Goal: Task Accomplishment & Management: Manage account settings

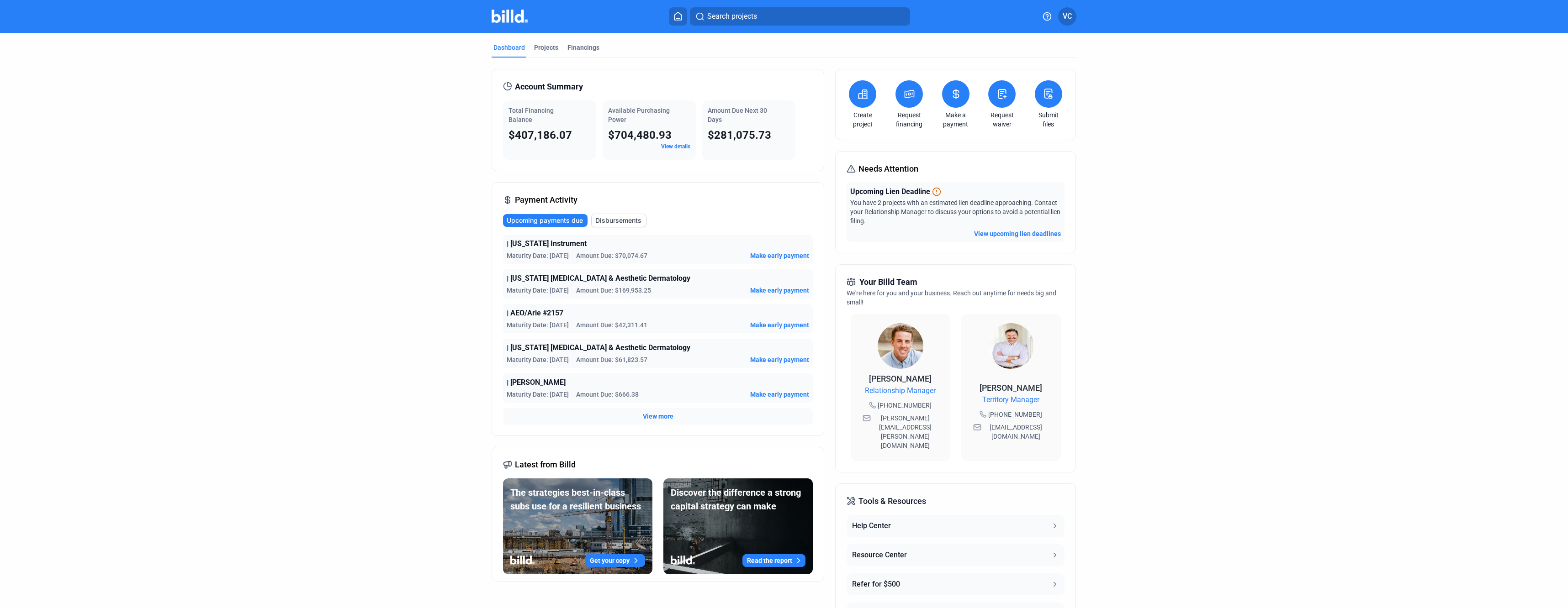
click at [543, 243] on span "[US_STATE] Instrument" at bounding box center [548, 244] width 76 height 11
click at [578, 44] on div "Financings" at bounding box center [583, 47] width 32 height 9
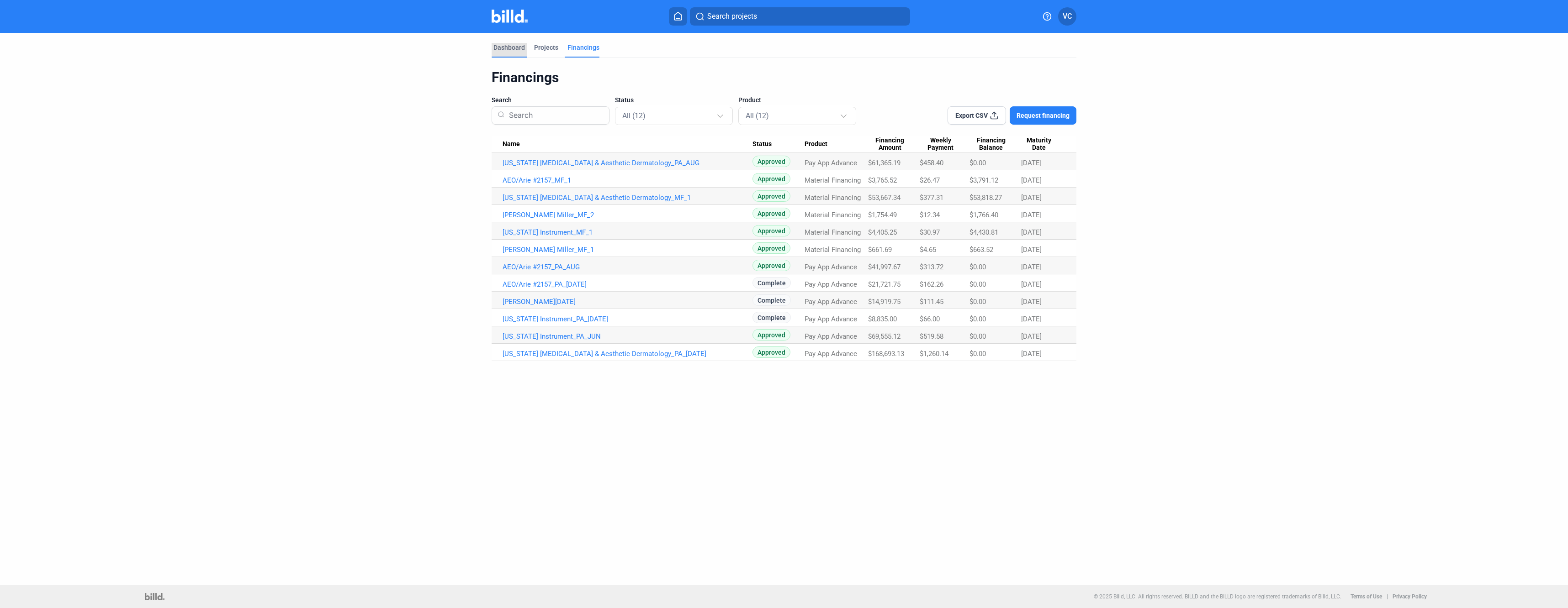
click at [513, 48] on div "Dashboard" at bounding box center [509, 47] width 31 height 9
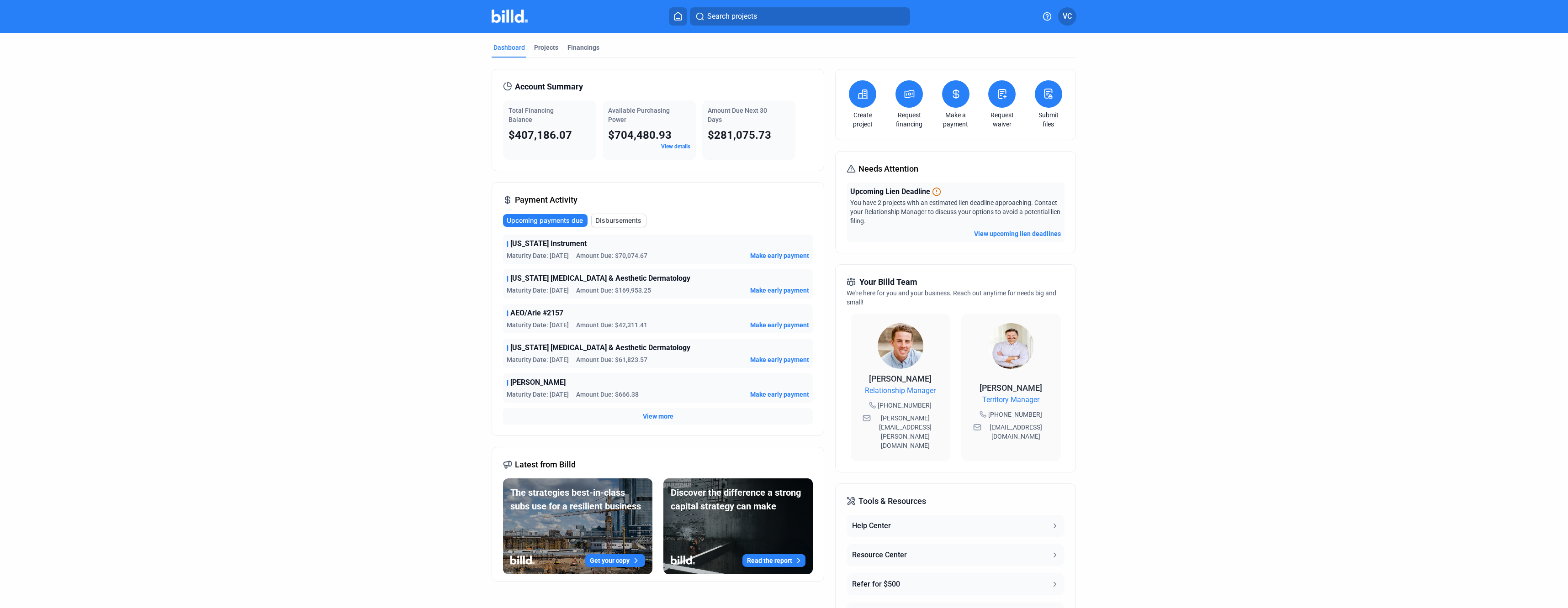
click at [951, 99] on icon at bounding box center [956, 94] width 11 height 11
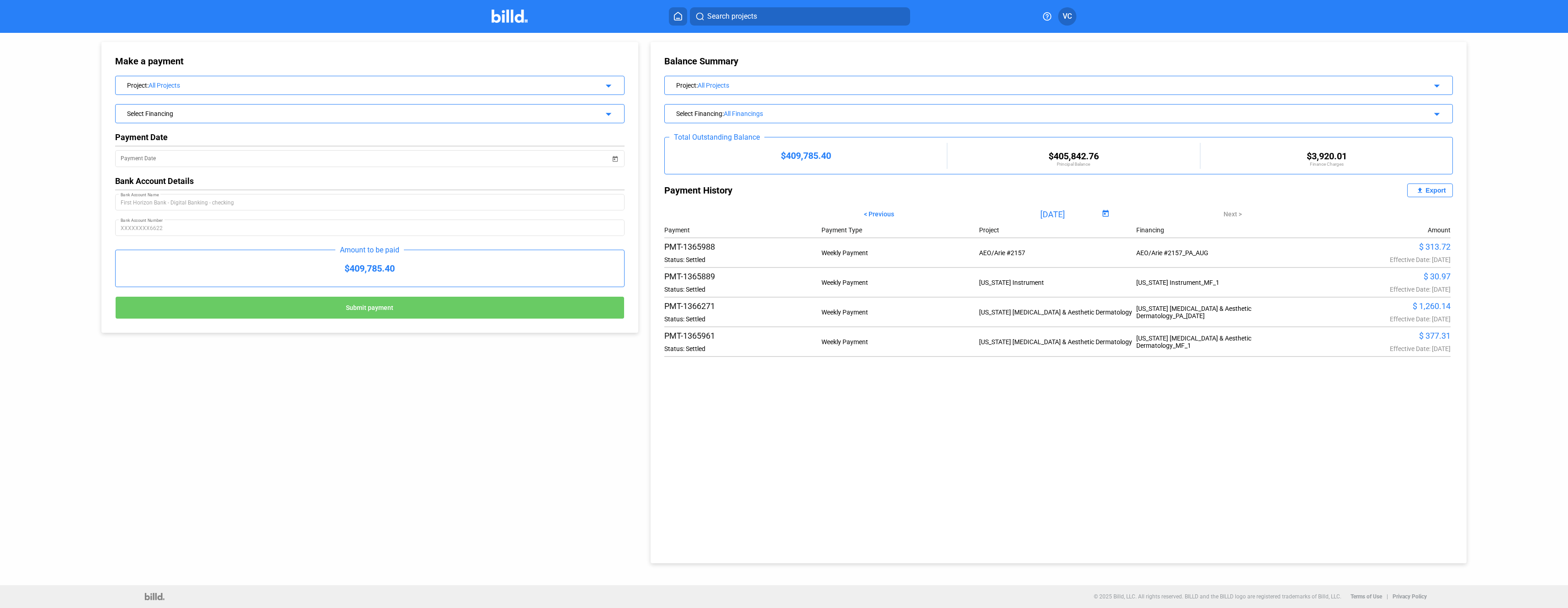
click at [794, 87] on div "All Projects" at bounding box center [1030, 85] width 667 height 7
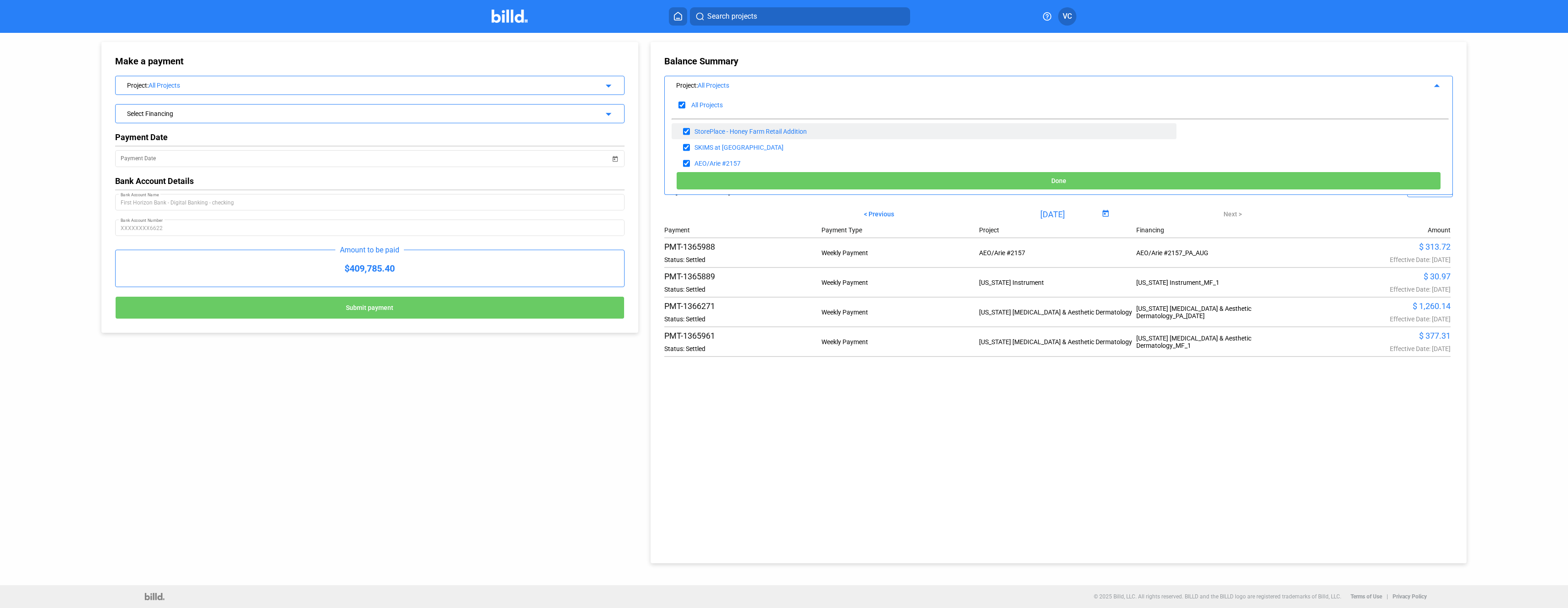
click at [689, 134] on input "checkbox" at bounding box center [686, 131] width 7 height 14
checkbox input "false"
click at [688, 148] on input "checkbox" at bounding box center [686, 147] width 7 height 14
checkbox input "false"
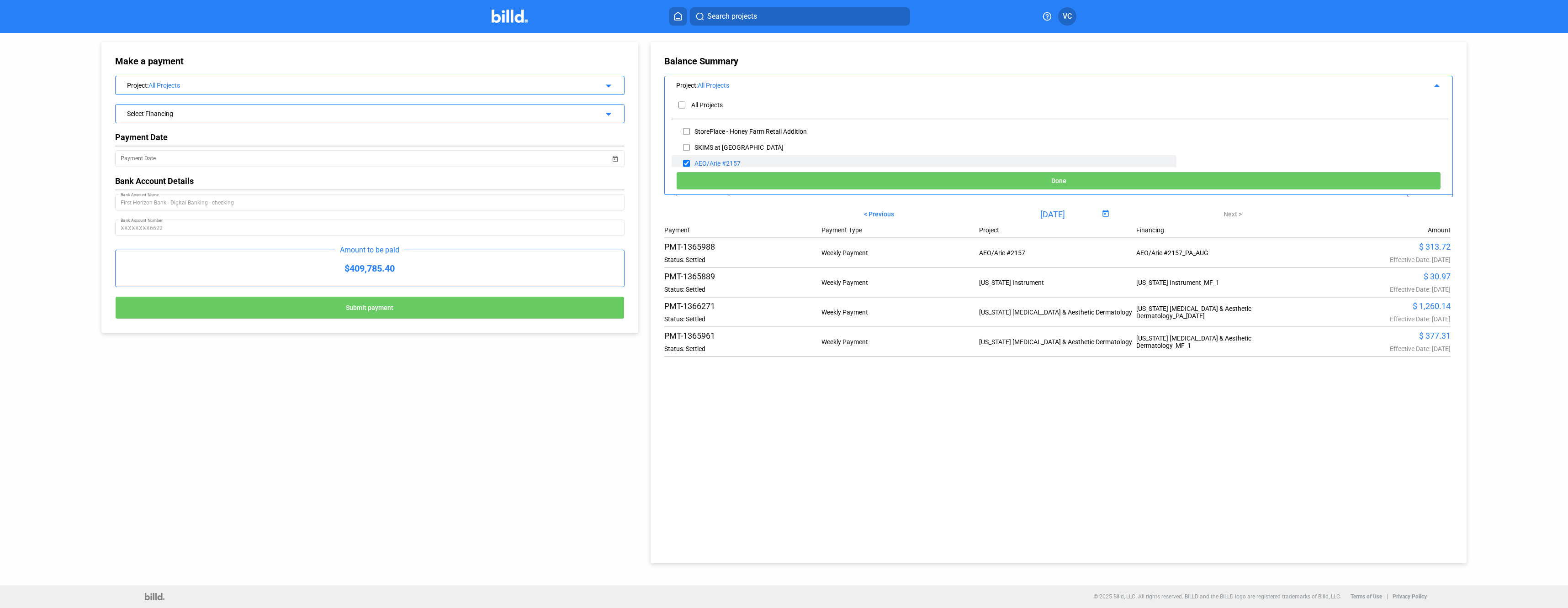
click at [688, 164] on input "checkbox" at bounding box center [686, 163] width 7 height 14
checkbox input "false"
click at [824, 178] on button "Done" at bounding box center [1058, 180] width 765 height 18
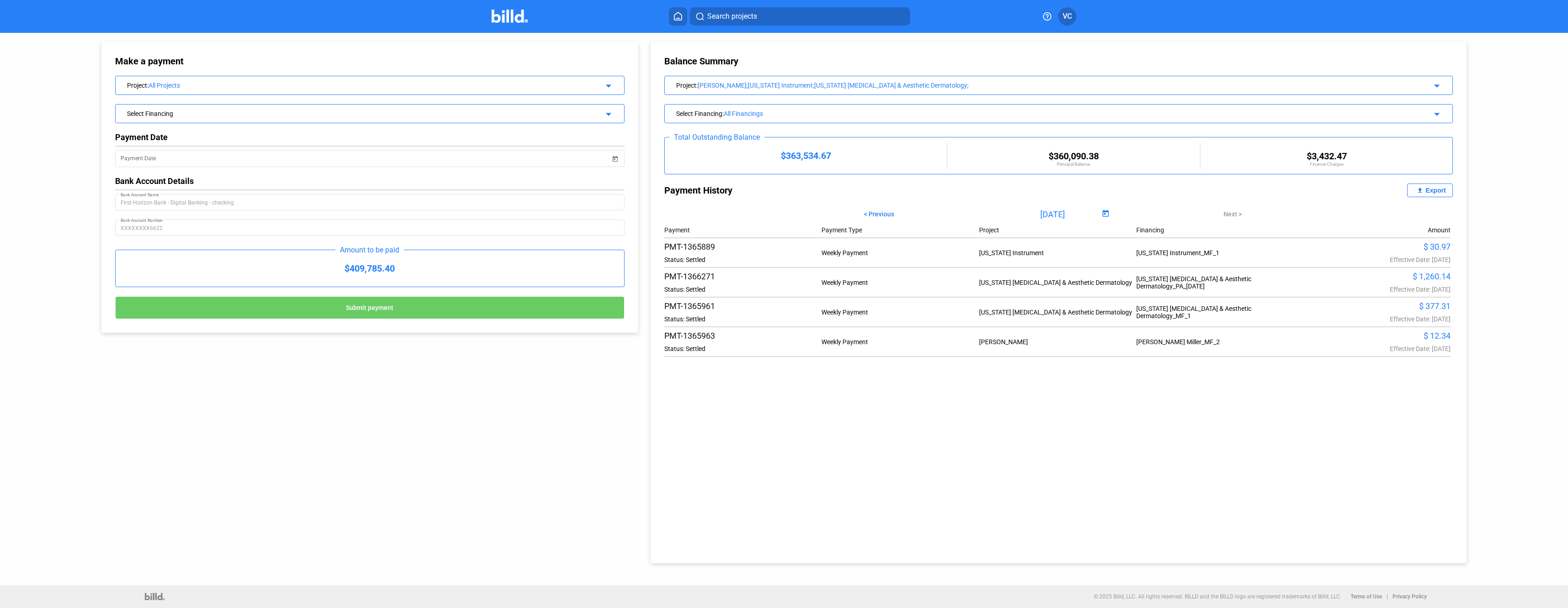
click at [683, 17] on icon at bounding box center [677, 16] width 9 height 9
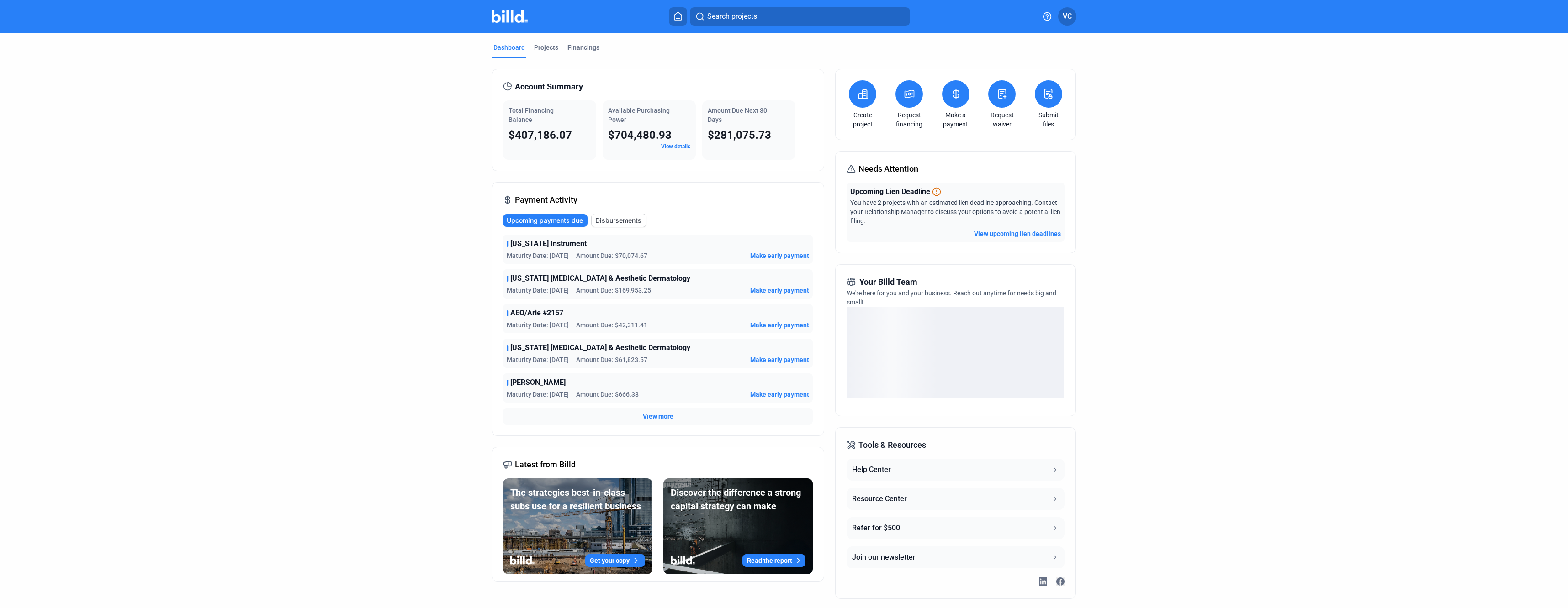
click at [664, 420] on span "View more" at bounding box center [658, 416] width 30 height 9
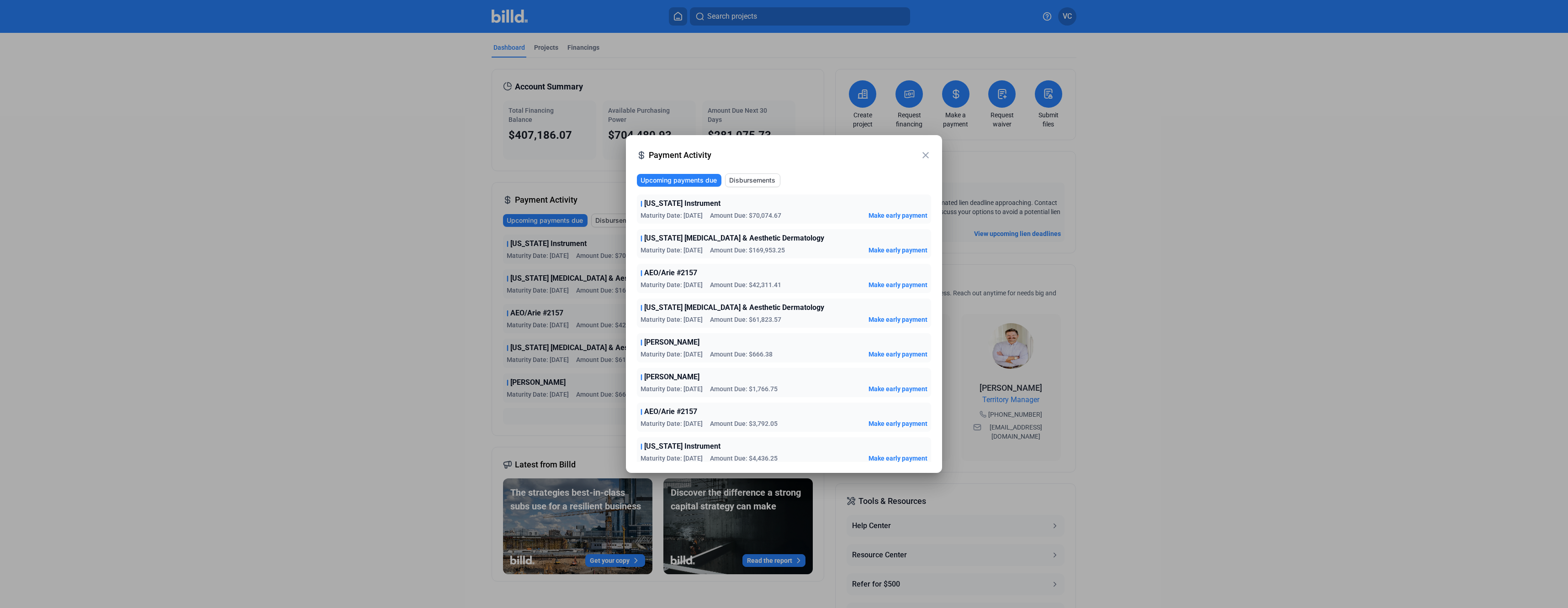
click at [885, 213] on span "Make early payment" at bounding box center [897, 215] width 59 height 9
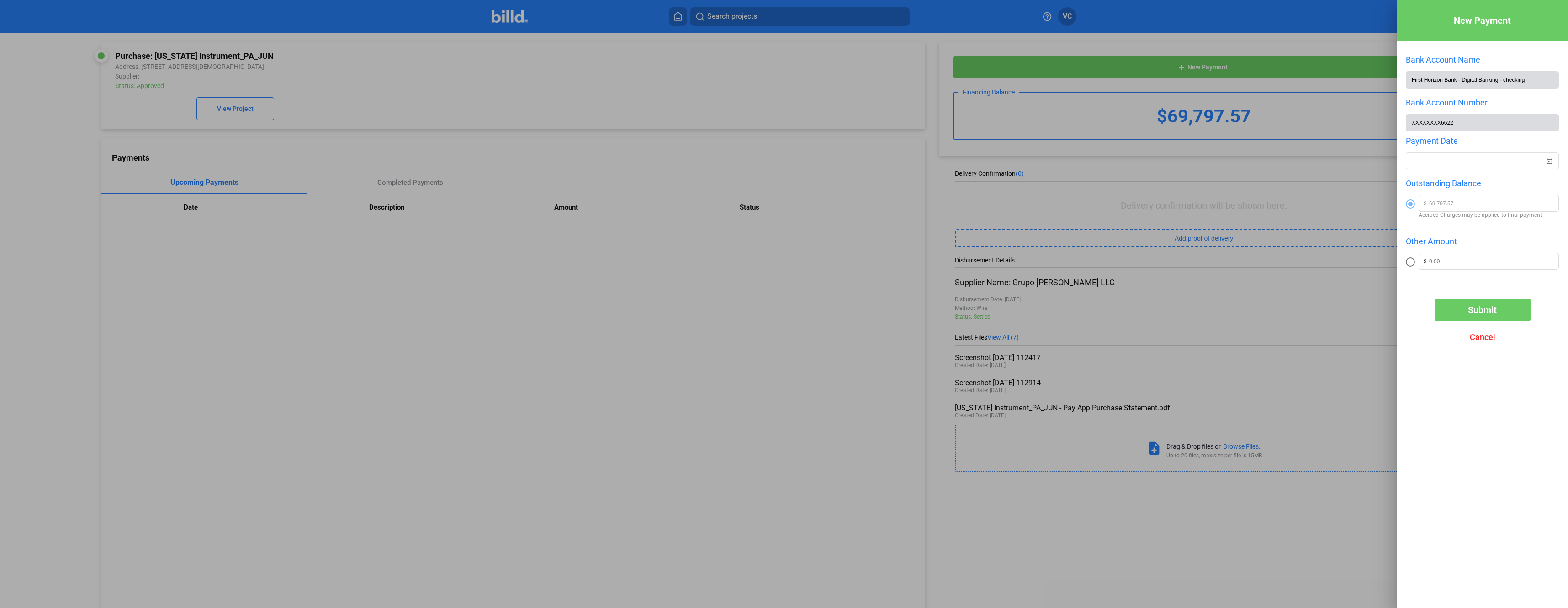
click at [1481, 336] on span "Cancel" at bounding box center [1483, 337] width 26 height 10
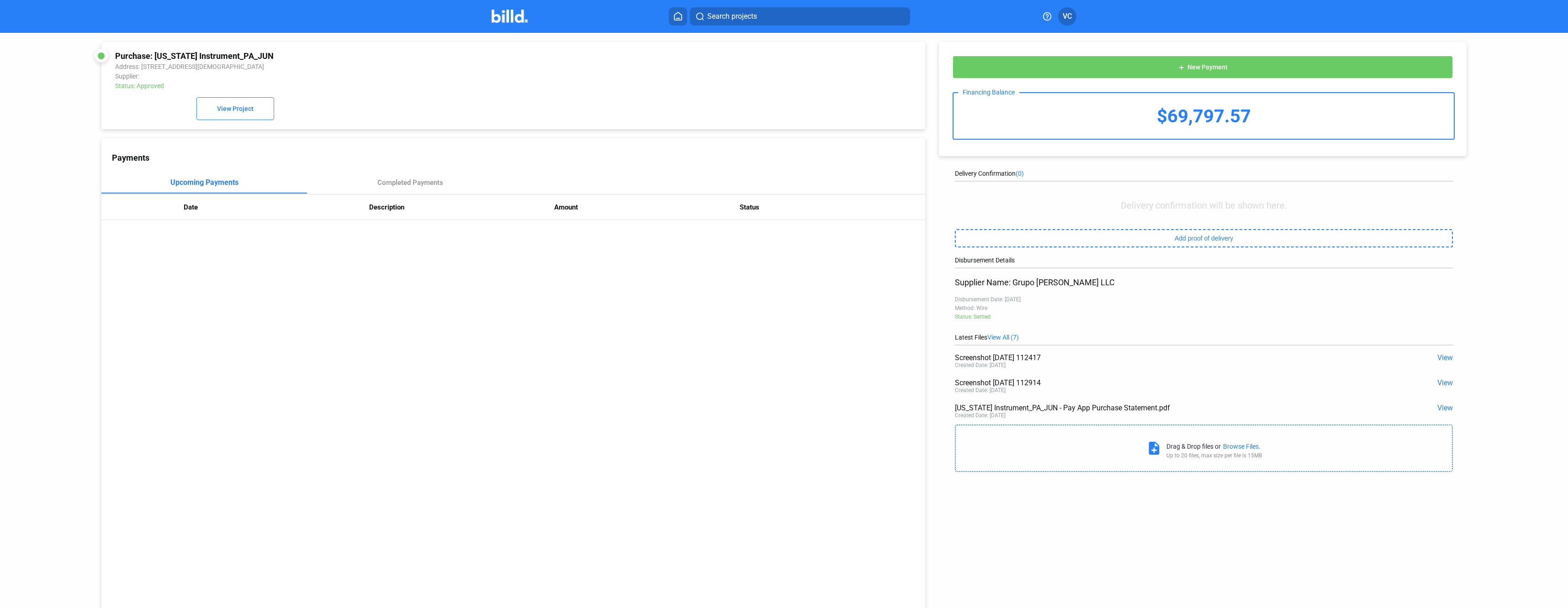
click at [677, 16] on icon at bounding box center [677, 16] width 9 height 9
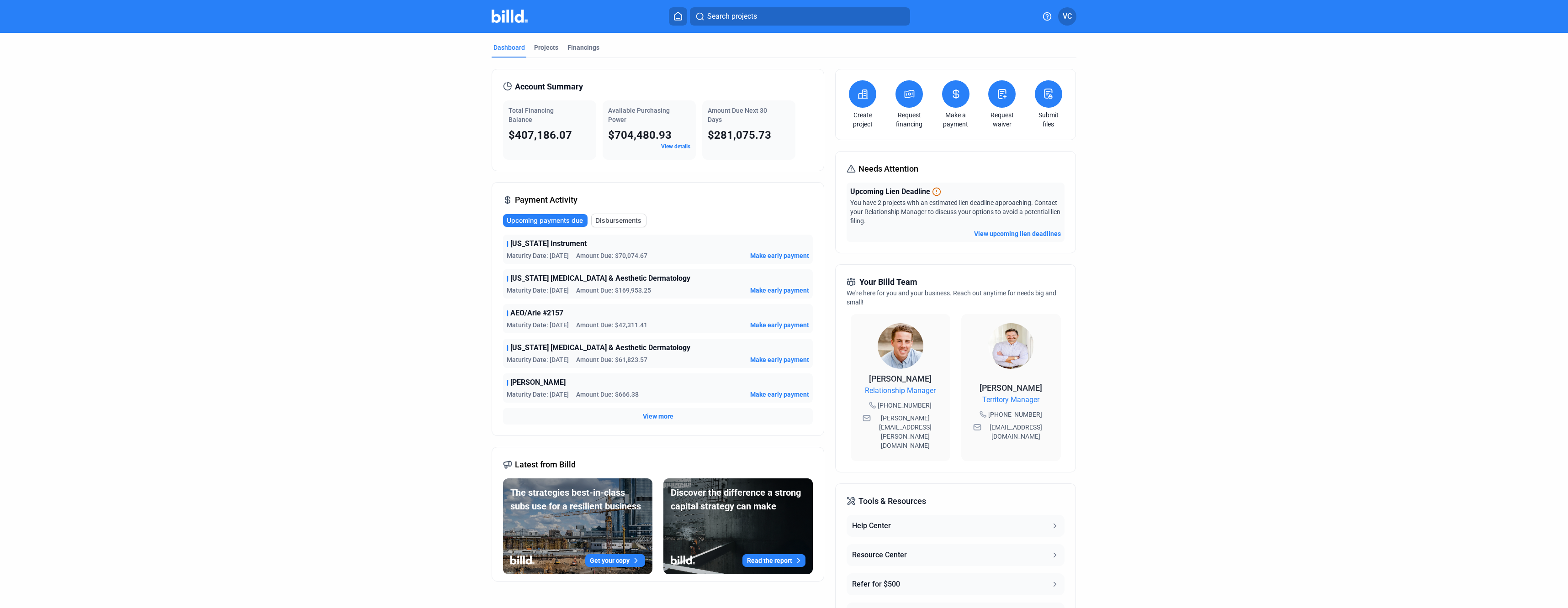
drag, startPoint x: 504, startPoint y: 255, endPoint x: 542, endPoint y: 260, distance: 38.3
click at [542, 260] on div "[US_STATE] Instrument Maturity Date: [DATE] Amount Due: $70,074.67 Make early p…" at bounding box center [658, 249] width 310 height 29
copy span "Maturity Date"
click at [763, 289] on span "Make early payment" at bounding box center [779, 290] width 59 height 9
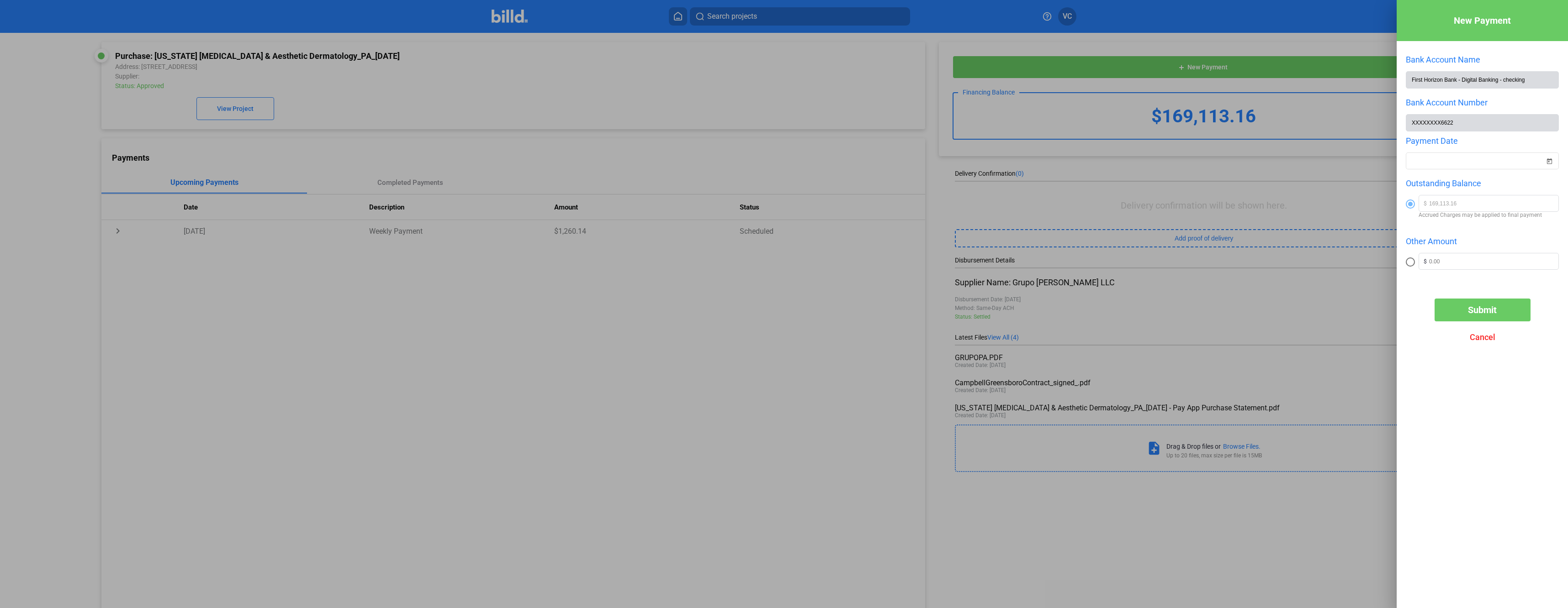
click at [1481, 342] on span "Cancel" at bounding box center [1483, 337] width 26 height 10
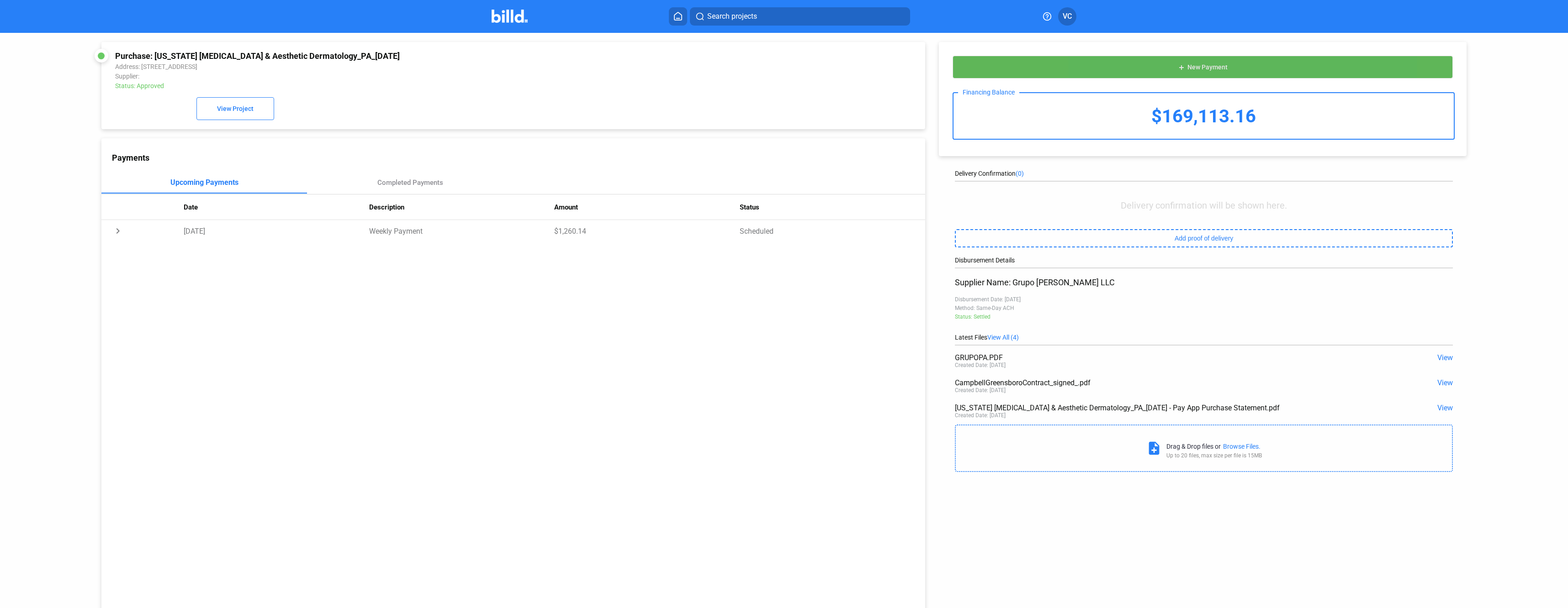
click at [1215, 66] on span "New Payment" at bounding box center [1208, 67] width 40 height 7
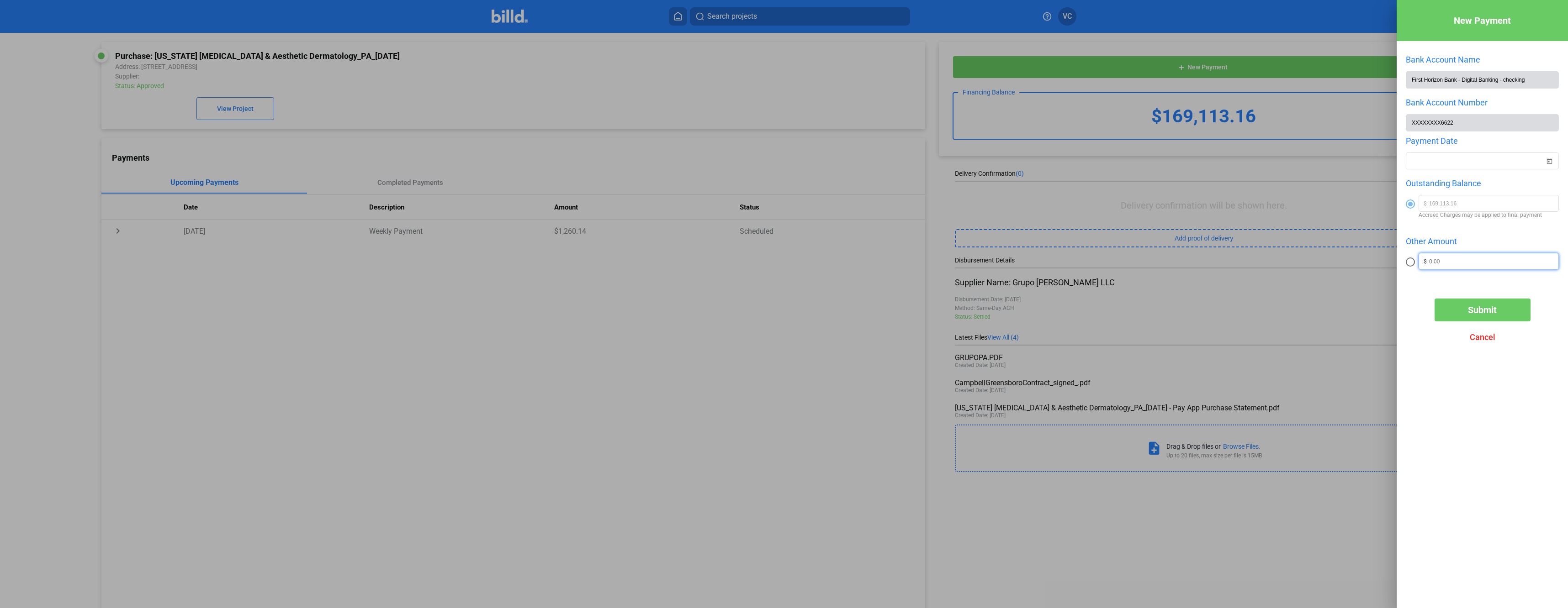
click at [1460, 261] on input "text" at bounding box center [1493, 260] width 129 height 14
type input "1"
radio input "false"
radio input "true"
type input "130,000"
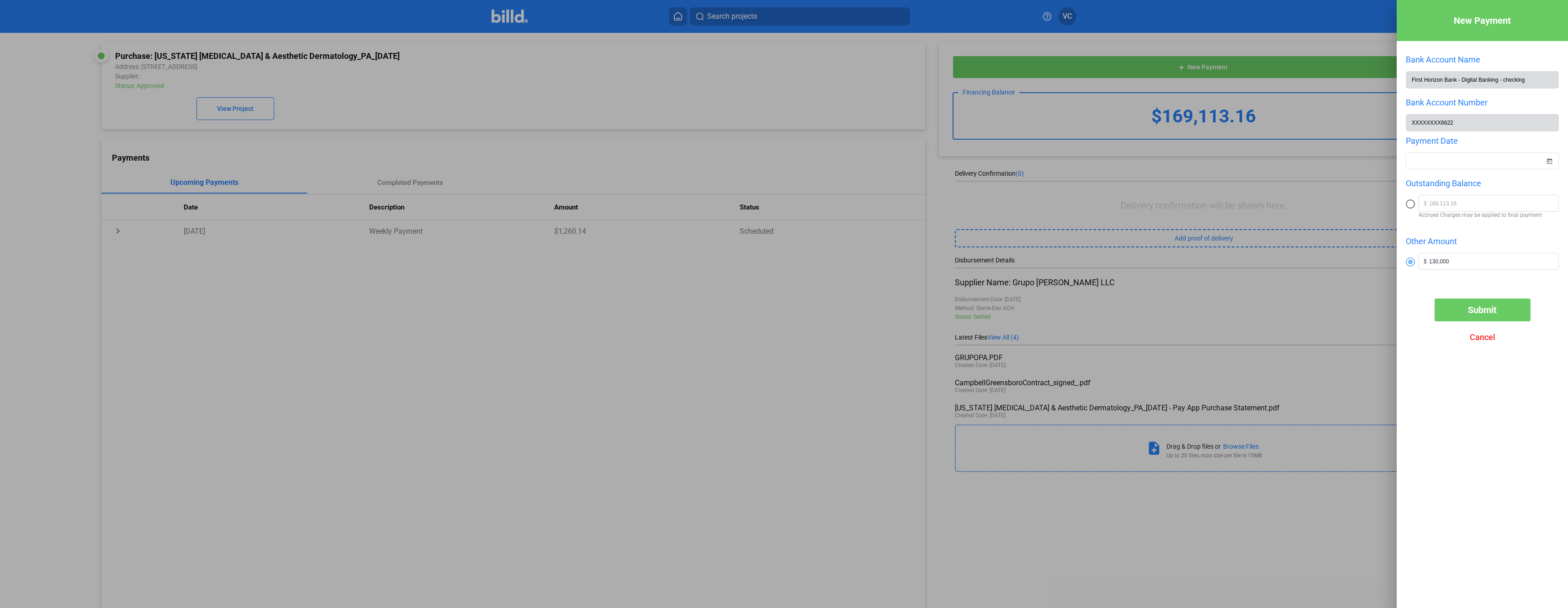
click at [1490, 405] on div "New Payment Bank Account Name First Horizon Bank - Digital Banking - checking B…" at bounding box center [1483, 290] width 172 height 581
click at [1556, 163] on span "Open calendar" at bounding box center [1549, 155] width 22 height 22
click at [1457, 265] on span "14" at bounding box center [1455, 265] width 16 height 16
type input "[DATE]"
click at [1493, 168] on div "[DATE]" at bounding box center [1478, 161] width 133 height 16
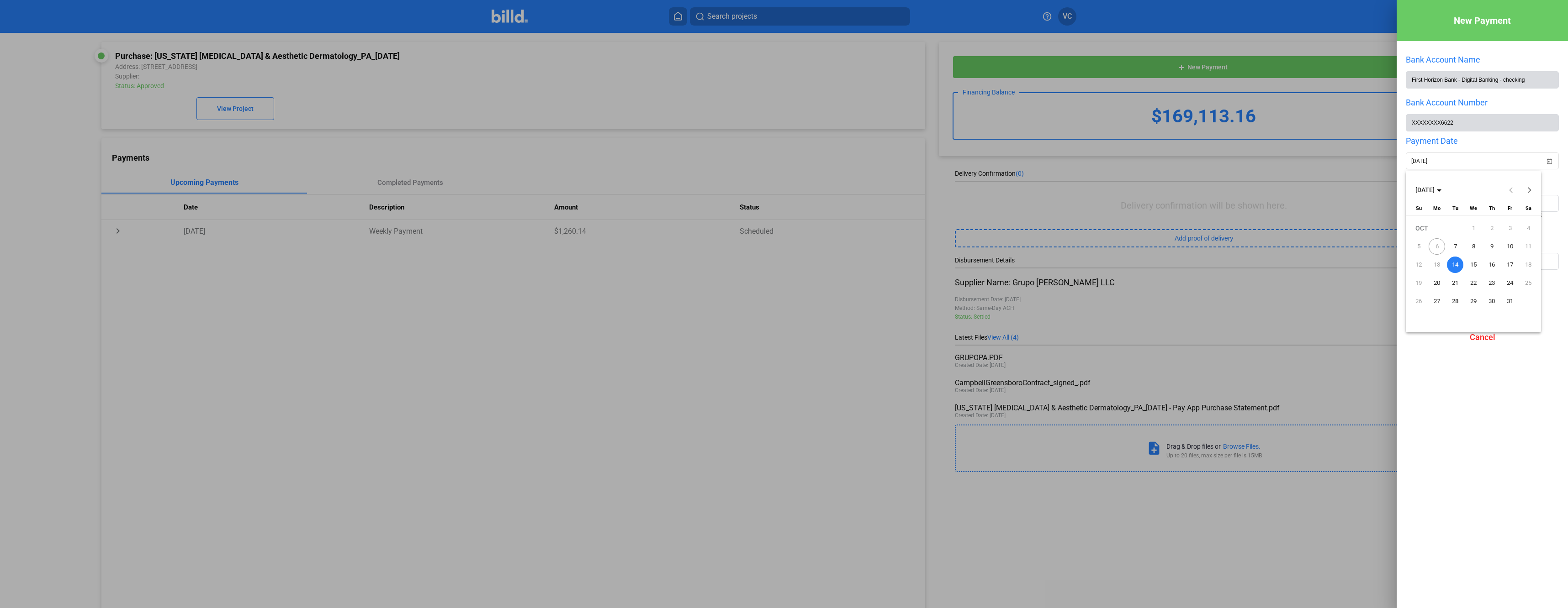
click at [1523, 411] on div at bounding box center [784, 304] width 1568 height 608
click at [1500, 318] on button "Submit" at bounding box center [1483, 310] width 96 height 22
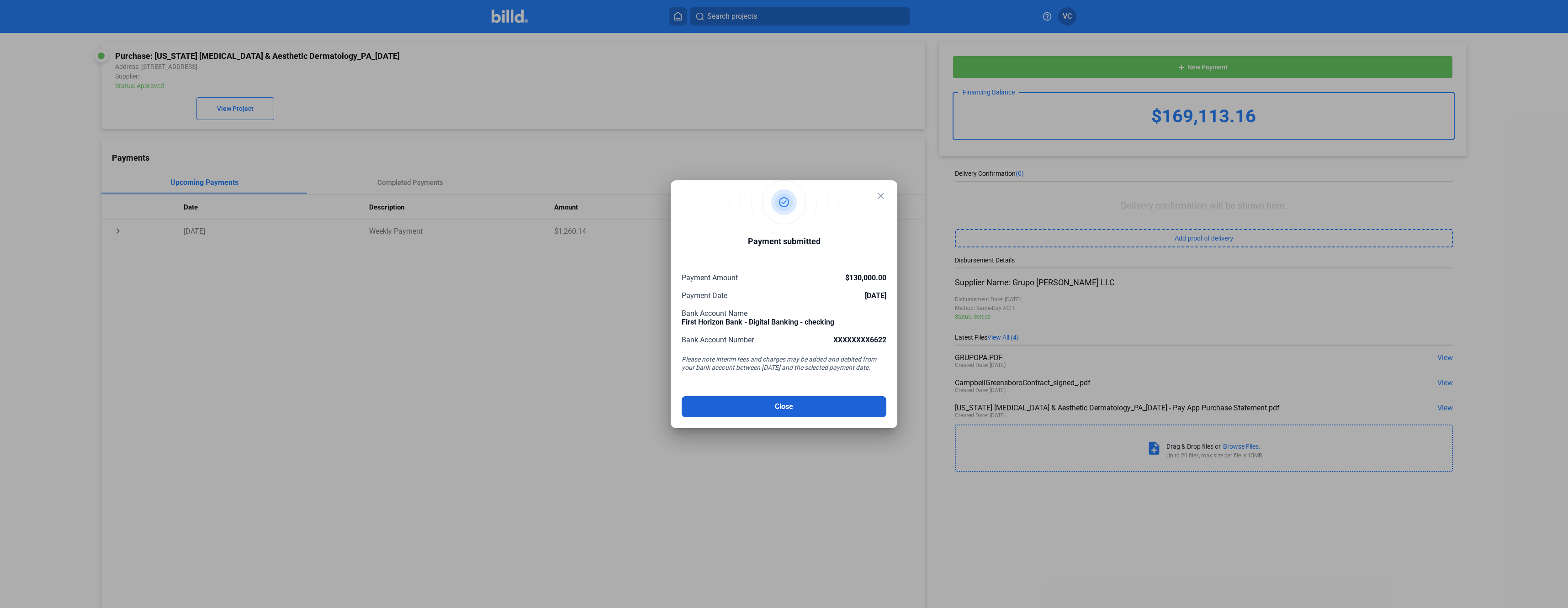
click at [801, 404] on button "Close" at bounding box center [783, 407] width 205 height 21
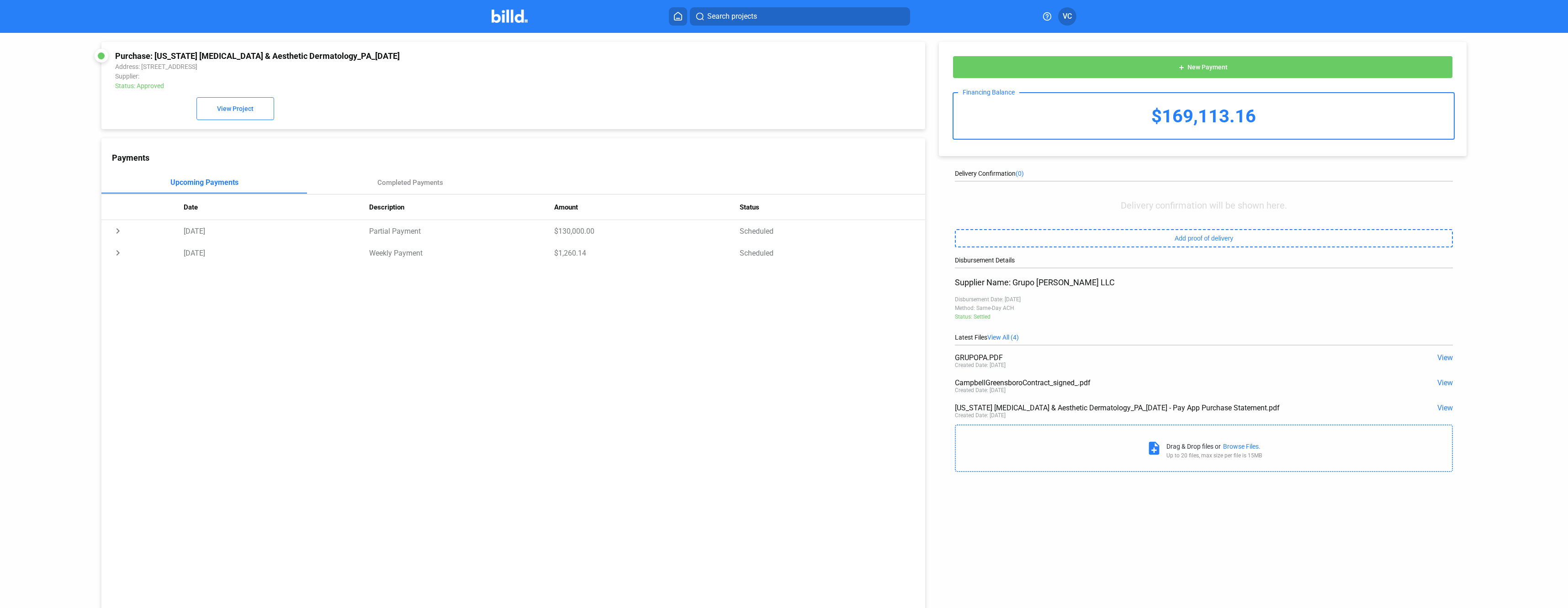
click at [676, 15] on icon at bounding box center [677, 16] width 9 height 9
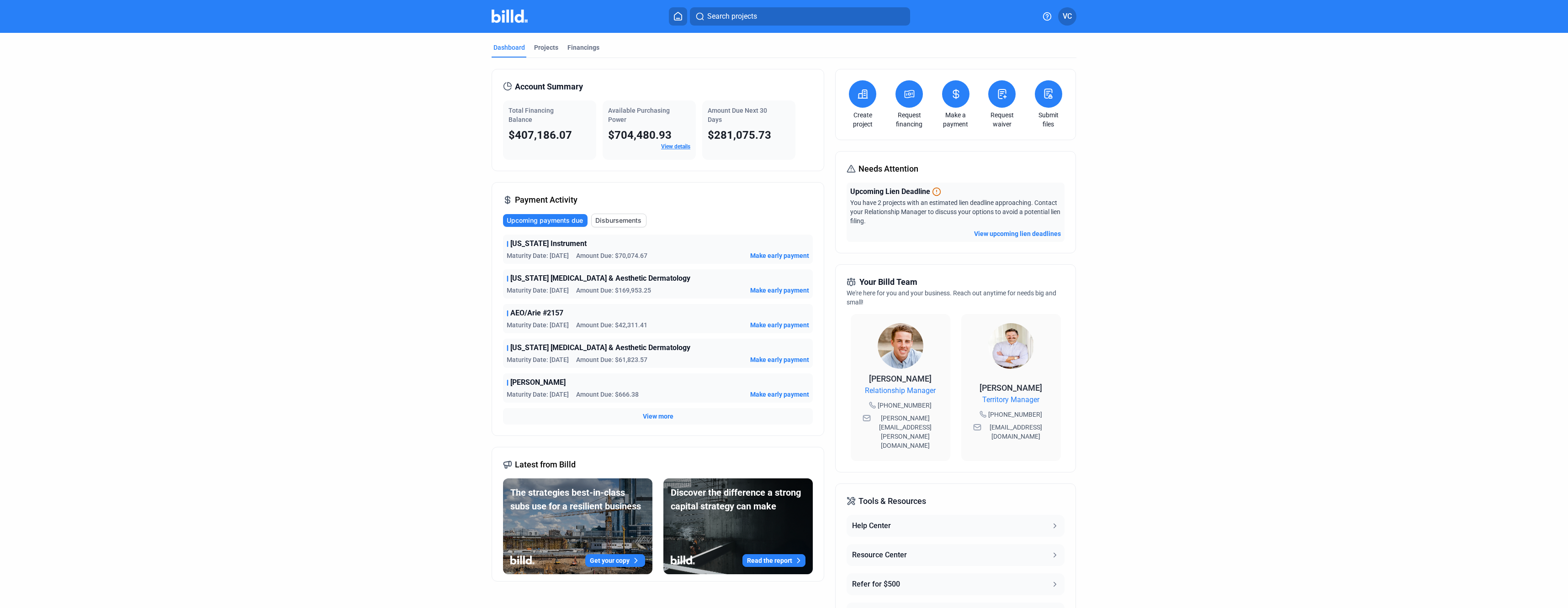
click at [766, 257] on span "Make early payment" at bounding box center [779, 255] width 59 height 9
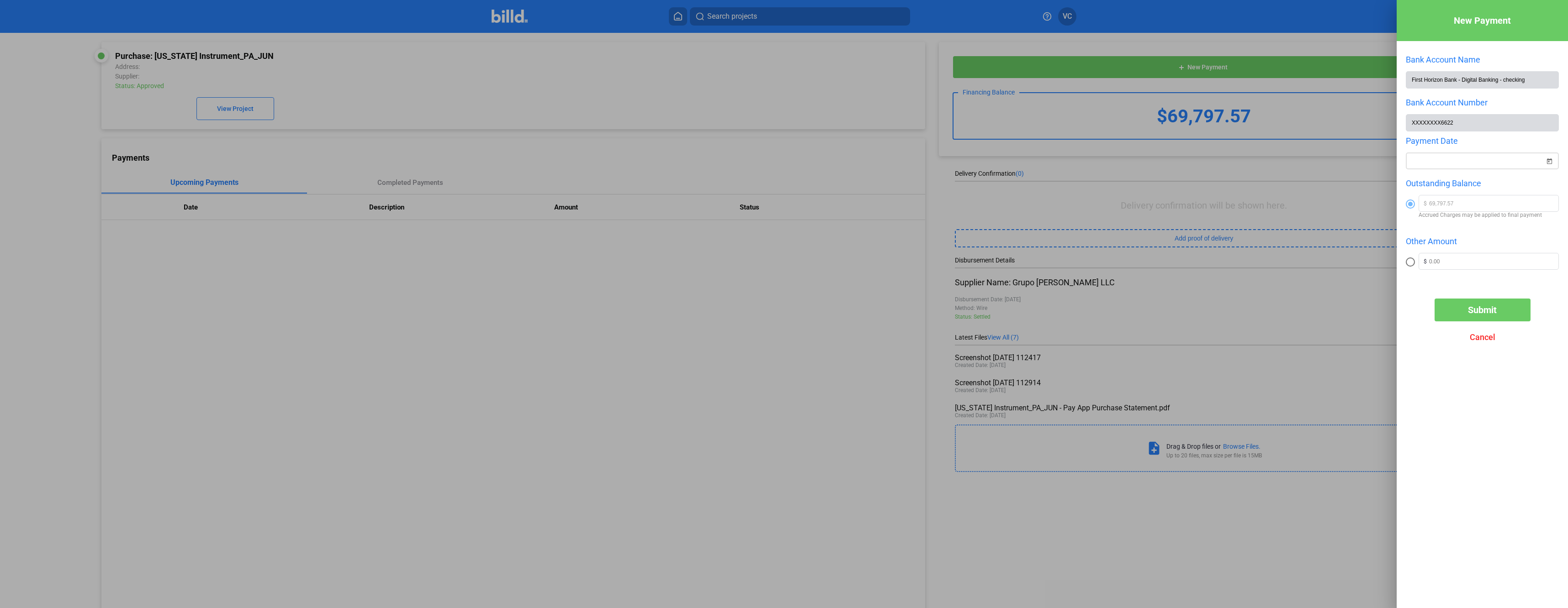
click at [1450, 162] on div "New Payment Bank Account Name First Horizon Bank - Digital Banking - checking B…" at bounding box center [784, 304] width 1568 height 608
click at [1453, 265] on span "14" at bounding box center [1455, 265] width 16 height 16
type input "[DATE]"
click at [1435, 258] on input "text" at bounding box center [1493, 260] width 129 height 14
click at [1412, 265] on span at bounding box center [1410, 261] width 9 height 9
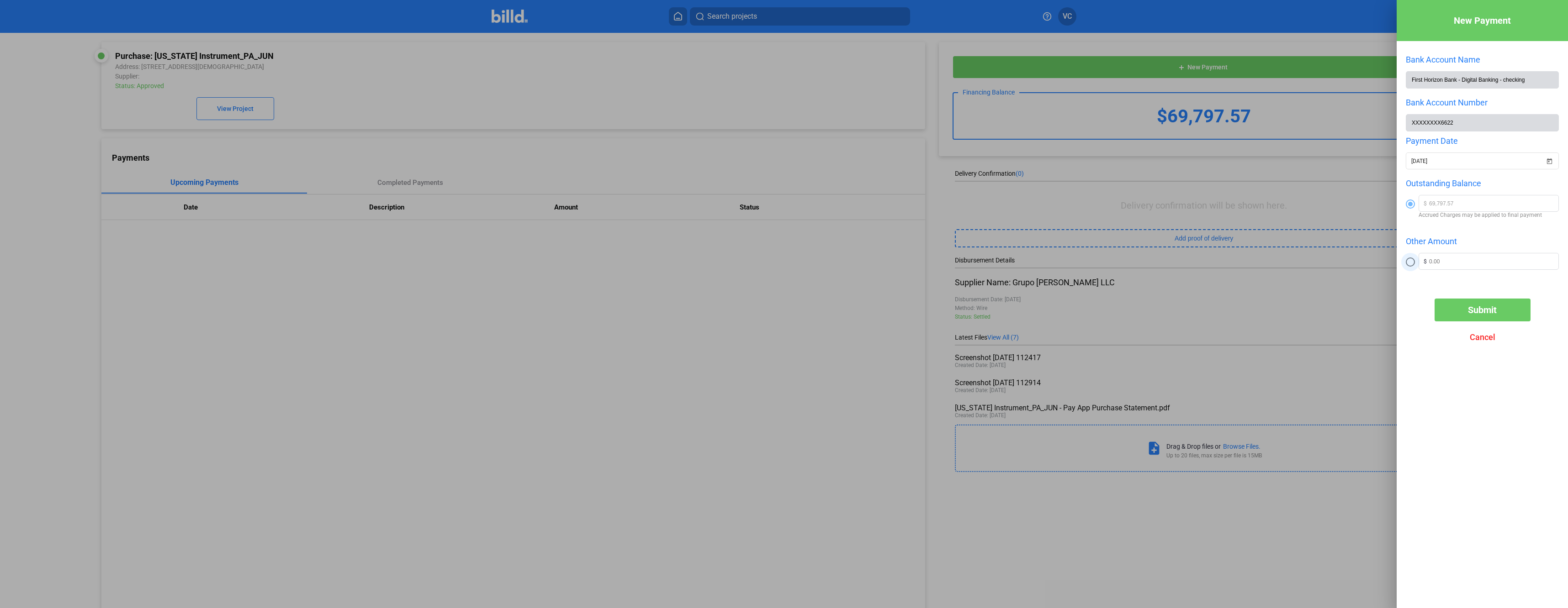
click at [1412, 265] on input "radio" at bounding box center [1410, 261] width 9 height 9
radio input "true"
click at [1431, 264] on input "text" at bounding box center [1493, 260] width 129 height 14
type input "50,000"
click at [1448, 310] on button "Submit" at bounding box center [1483, 310] width 96 height 22
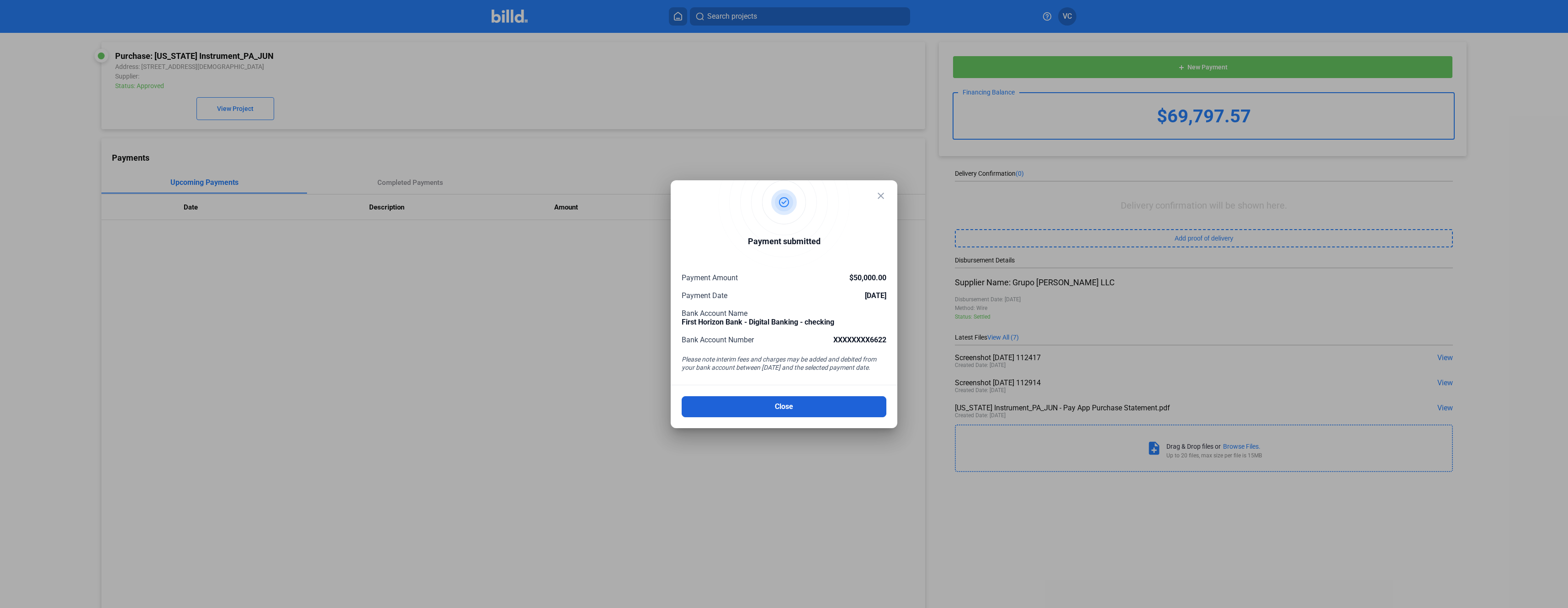
click at [783, 414] on button "Close" at bounding box center [783, 407] width 205 height 21
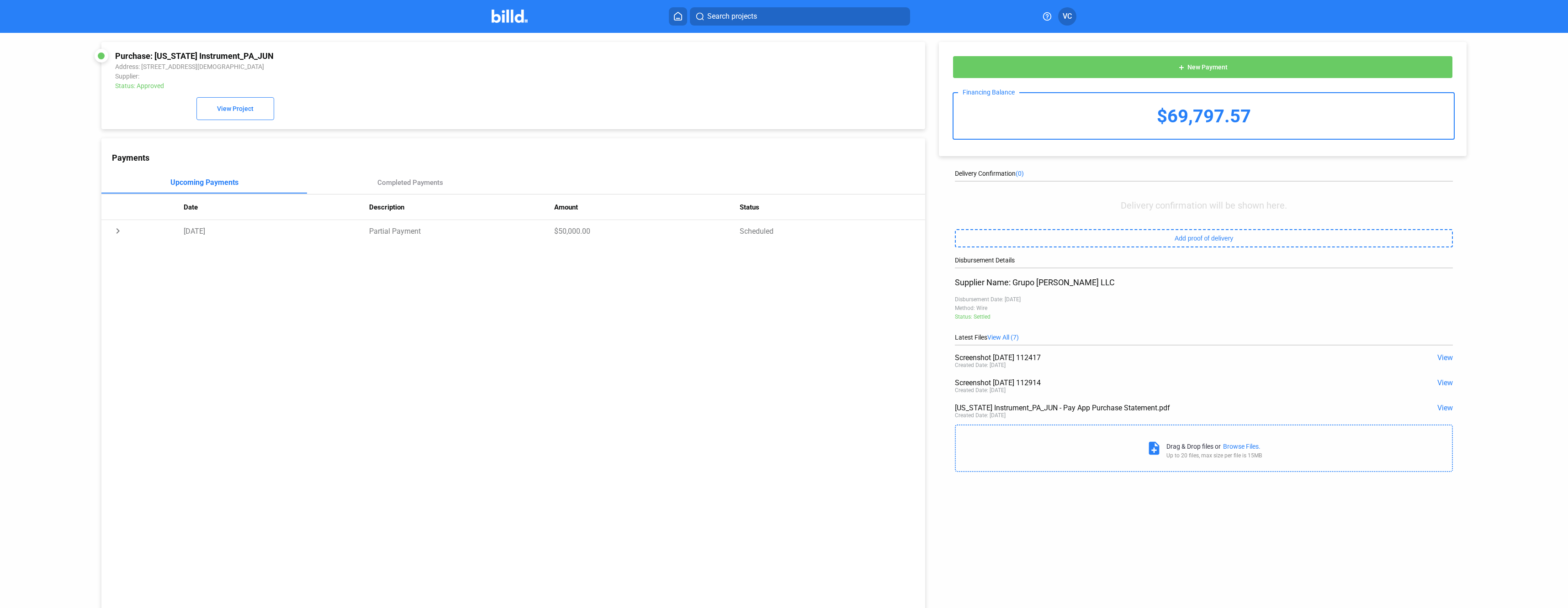
click at [679, 19] on icon at bounding box center [677, 16] width 9 height 9
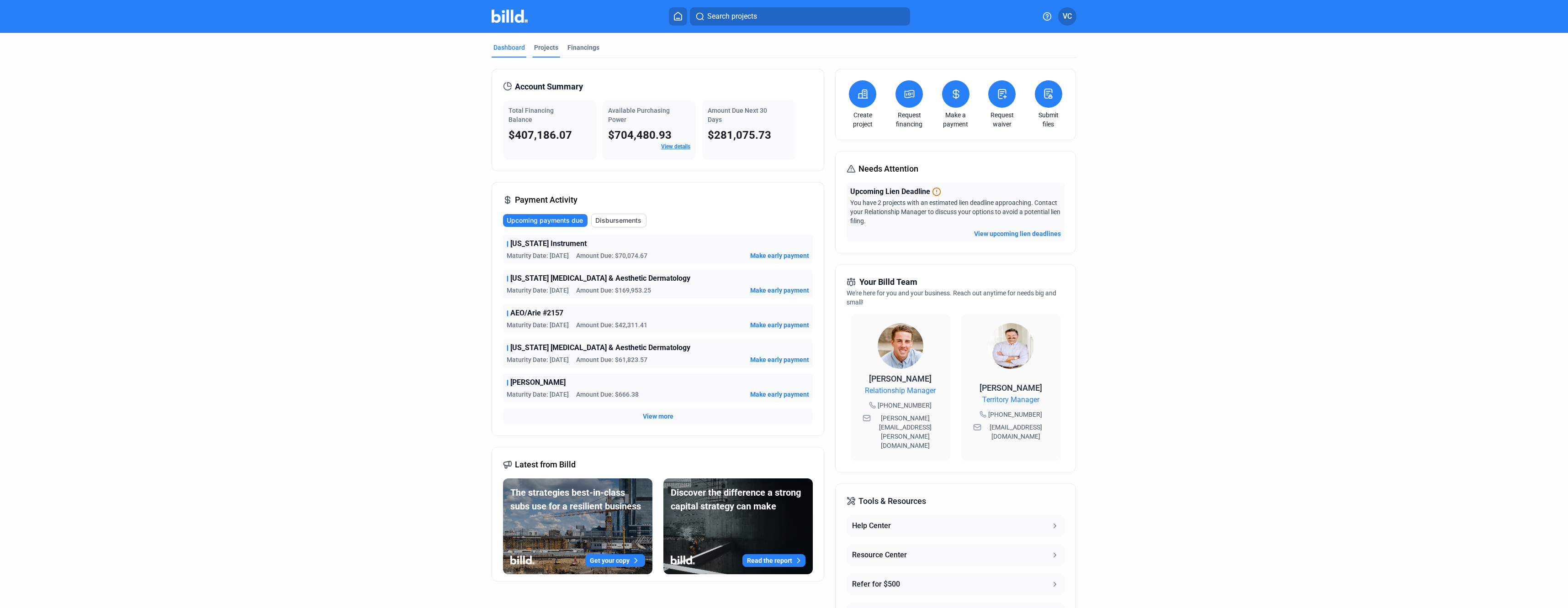
click at [551, 53] on div "Projects" at bounding box center [546, 51] width 28 height 14
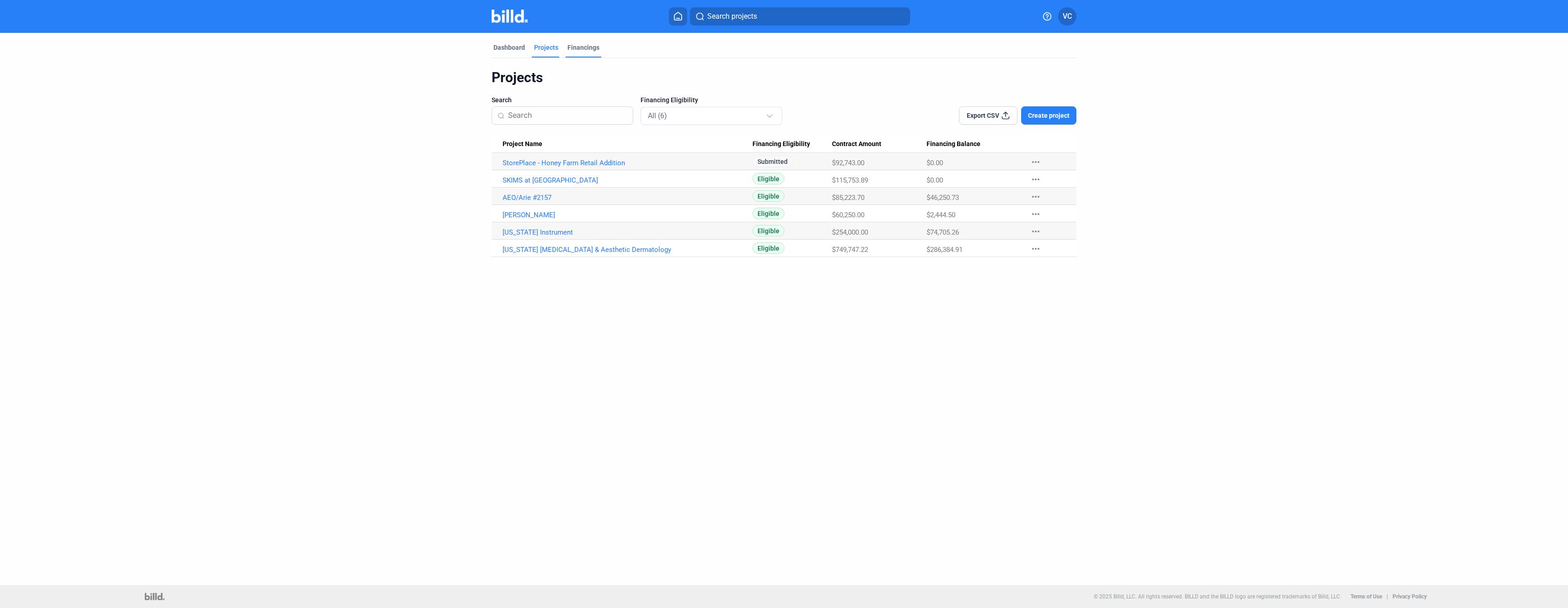
click at [577, 50] on div "Financings" at bounding box center [583, 47] width 32 height 9
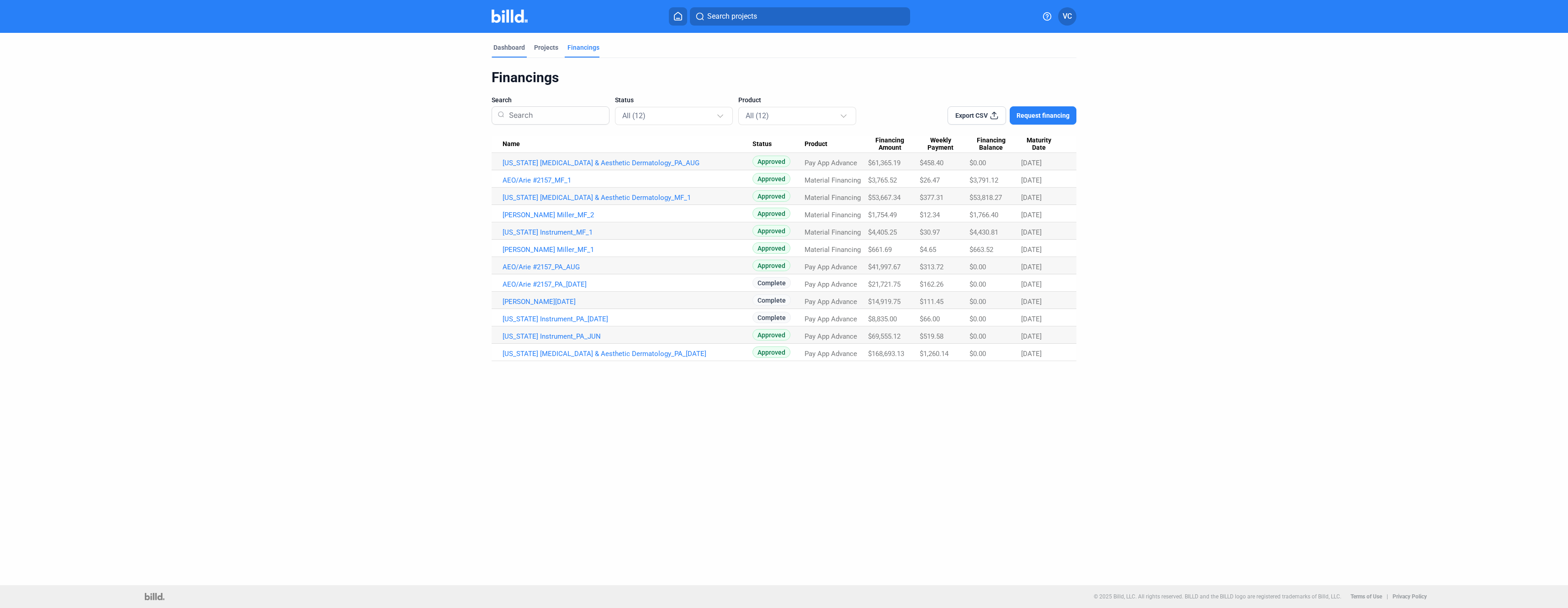
click at [511, 51] on div "Dashboard" at bounding box center [509, 47] width 31 height 9
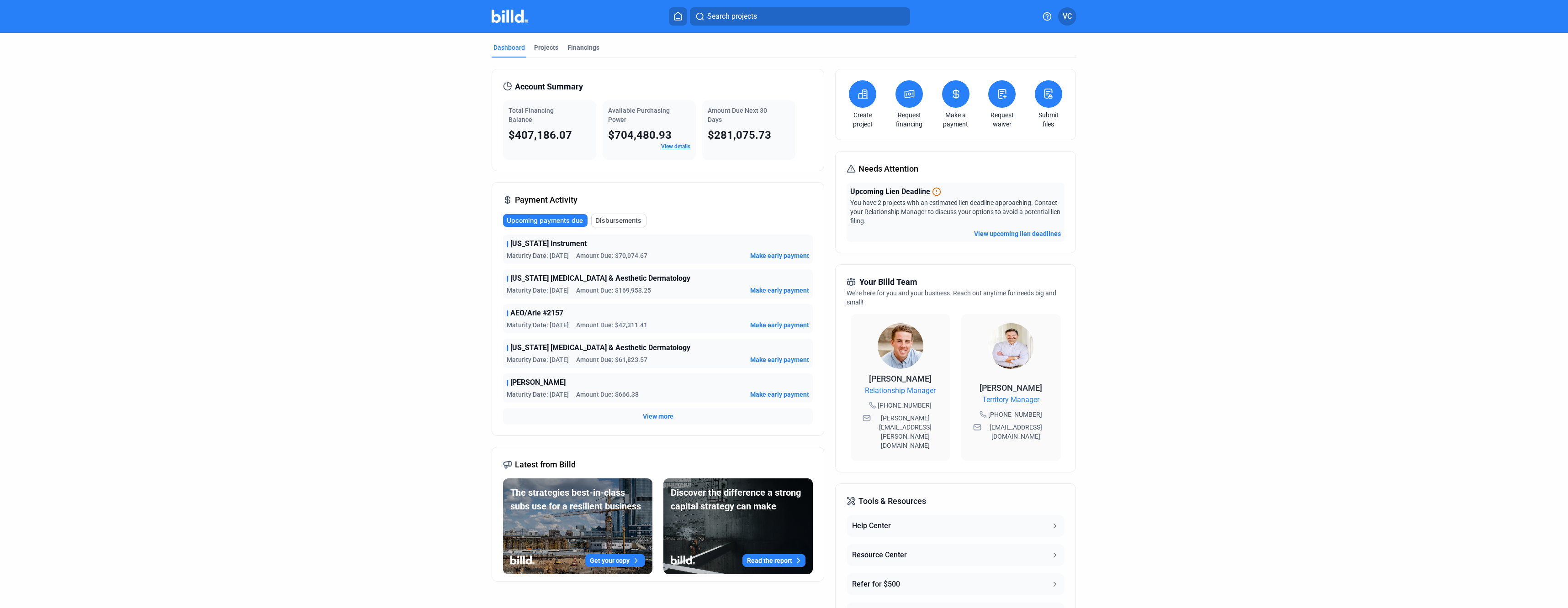
click at [656, 416] on span "View more" at bounding box center [658, 416] width 30 height 9
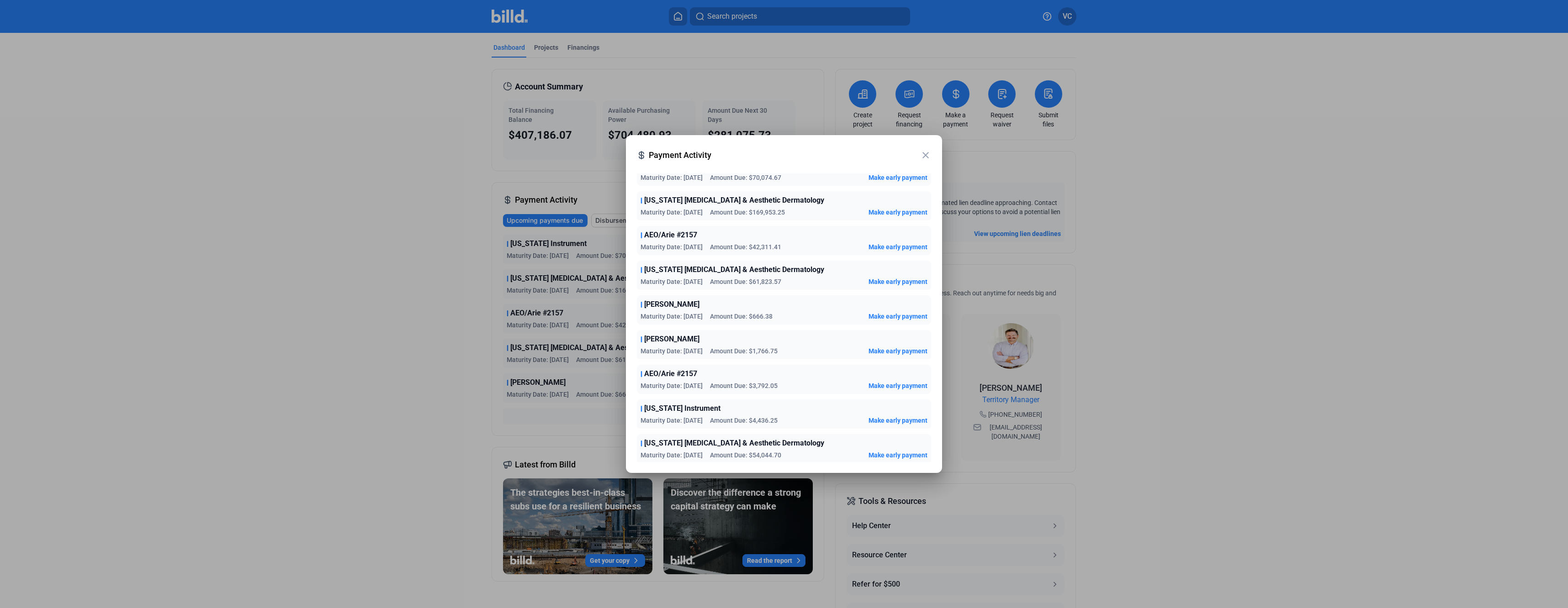
scroll to position [39, 0]
click at [400, 407] on div at bounding box center [784, 304] width 1568 height 608
click at [928, 153] on mat-icon "close" at bounding box center [926, 156] width 11 height 11
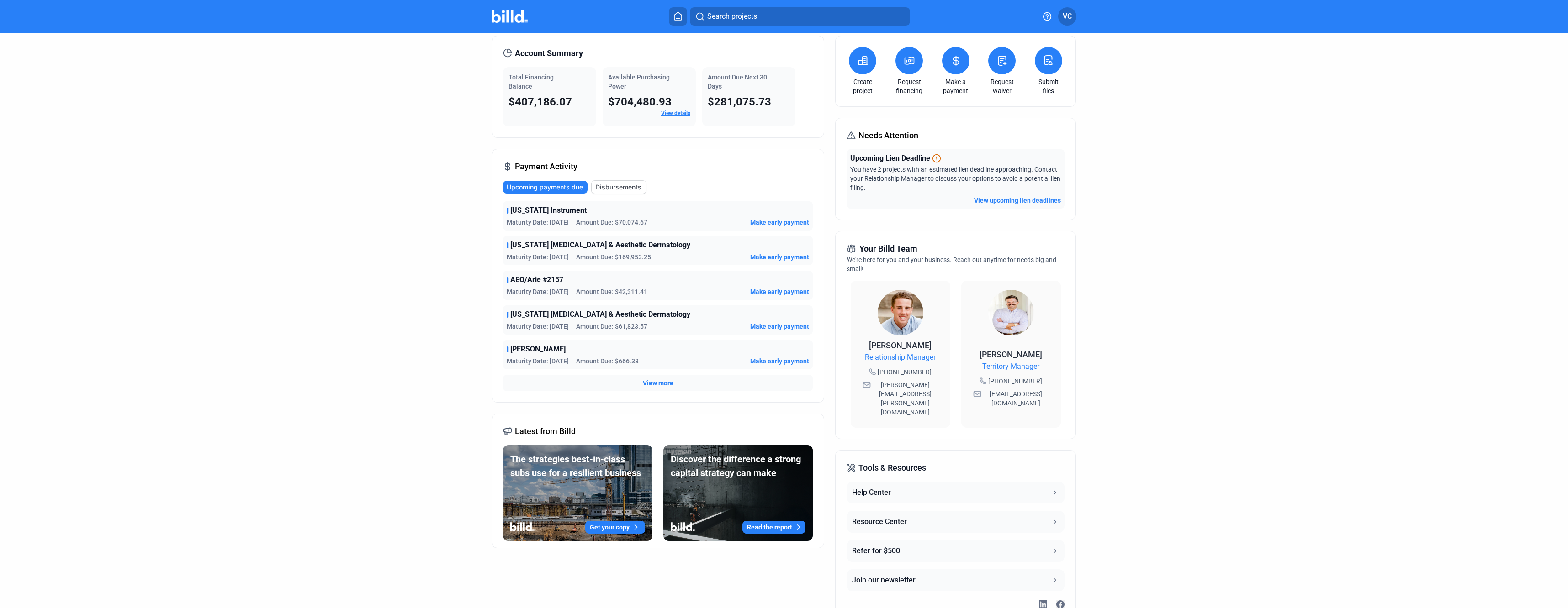
scroll to position [0, 0]
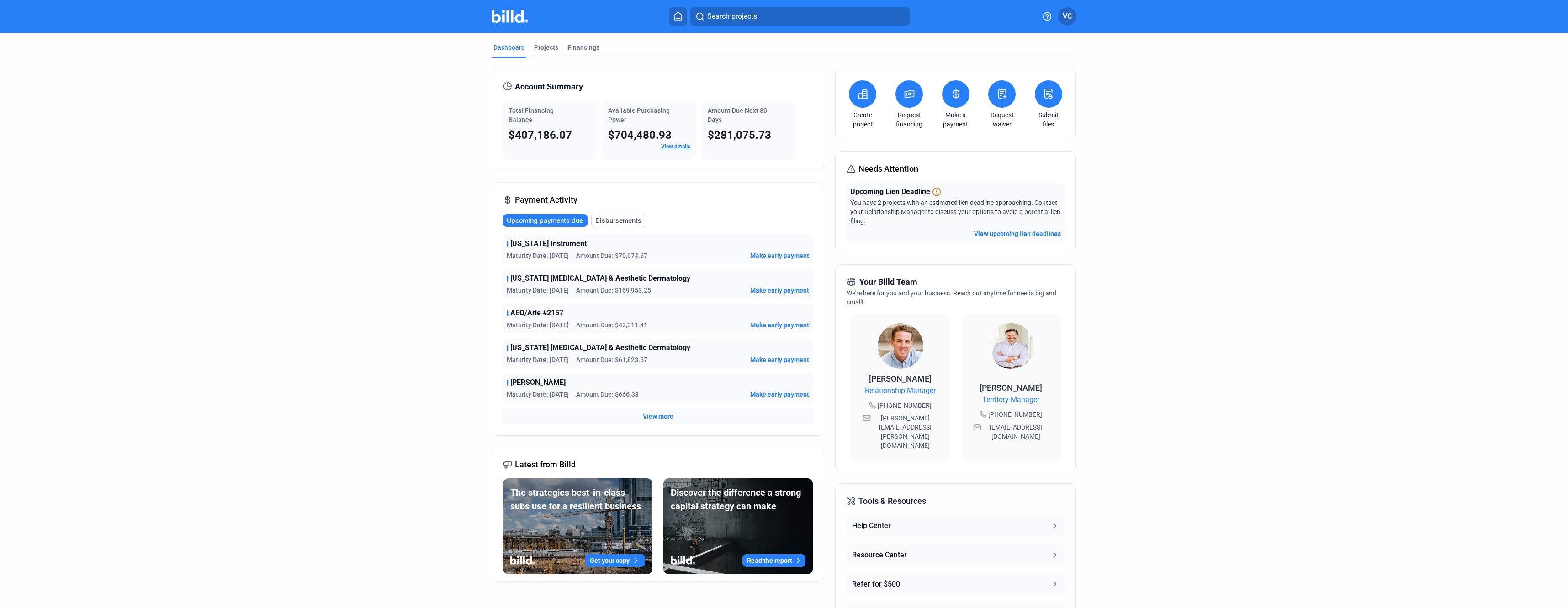
click at [615, 223] on span "Disbursements" at bounding box center [619, 220] width 47 height 9
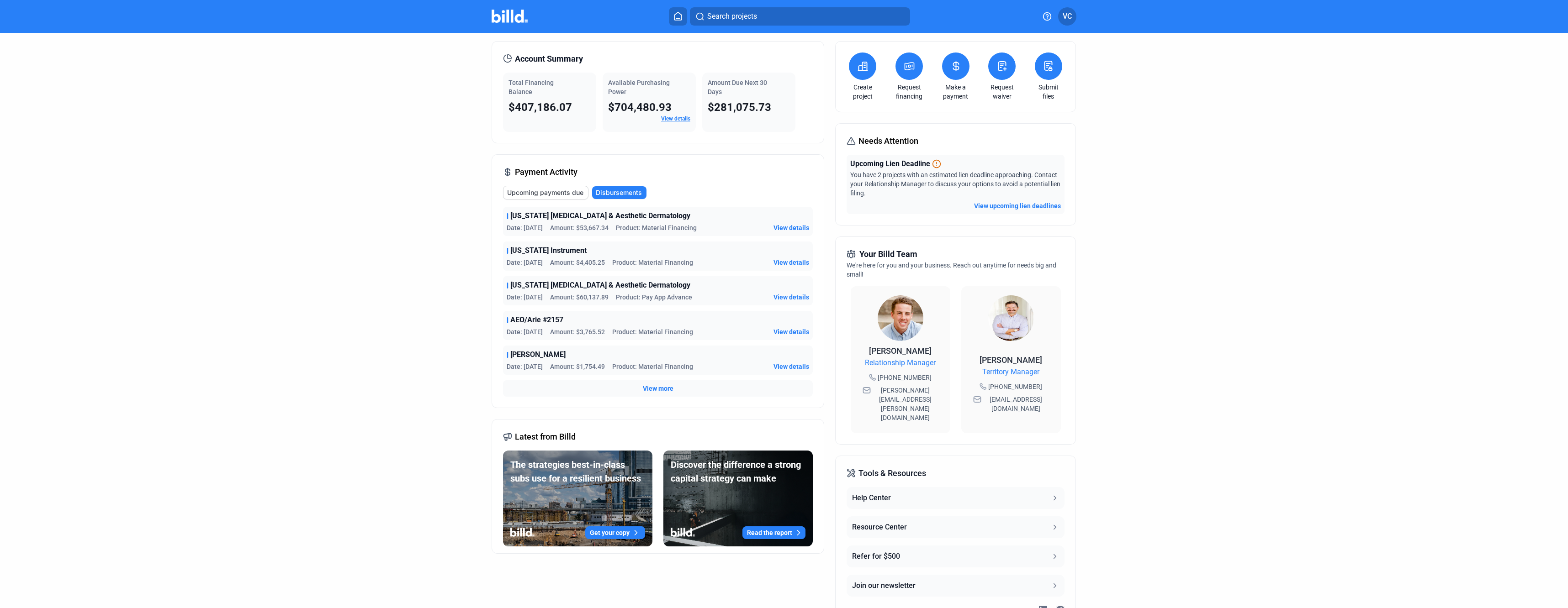
scroll to position [46, 0]
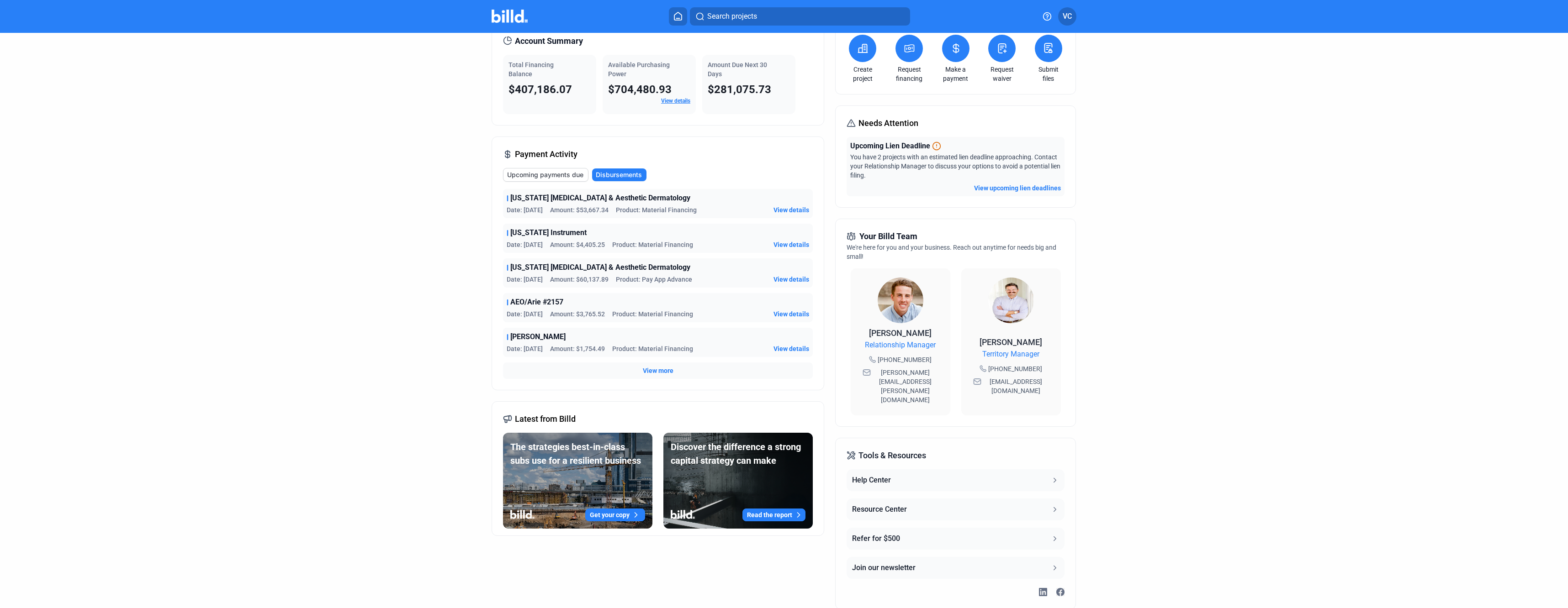
click at [674, 100] on link "View details" at bounding box center [676, 101] width 29 height 6
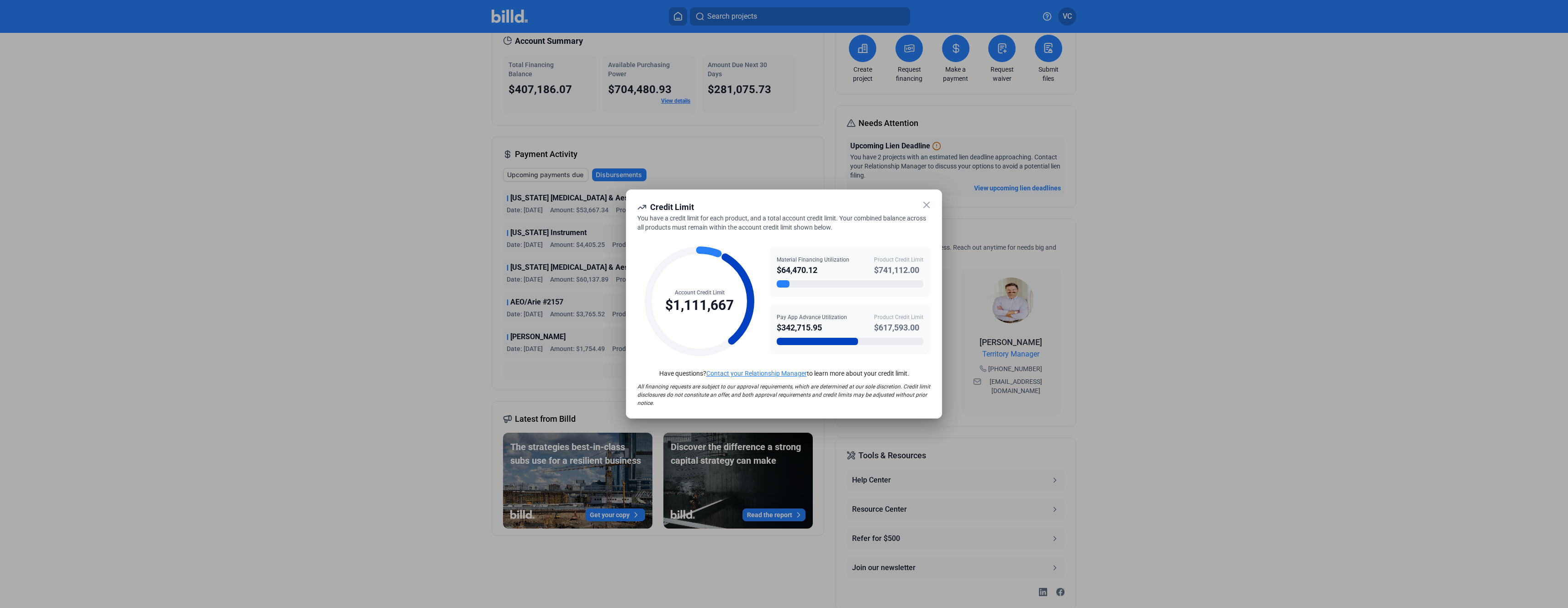
click at [925, 205] on icon at bounding box center [927, 205] width 11 height 11
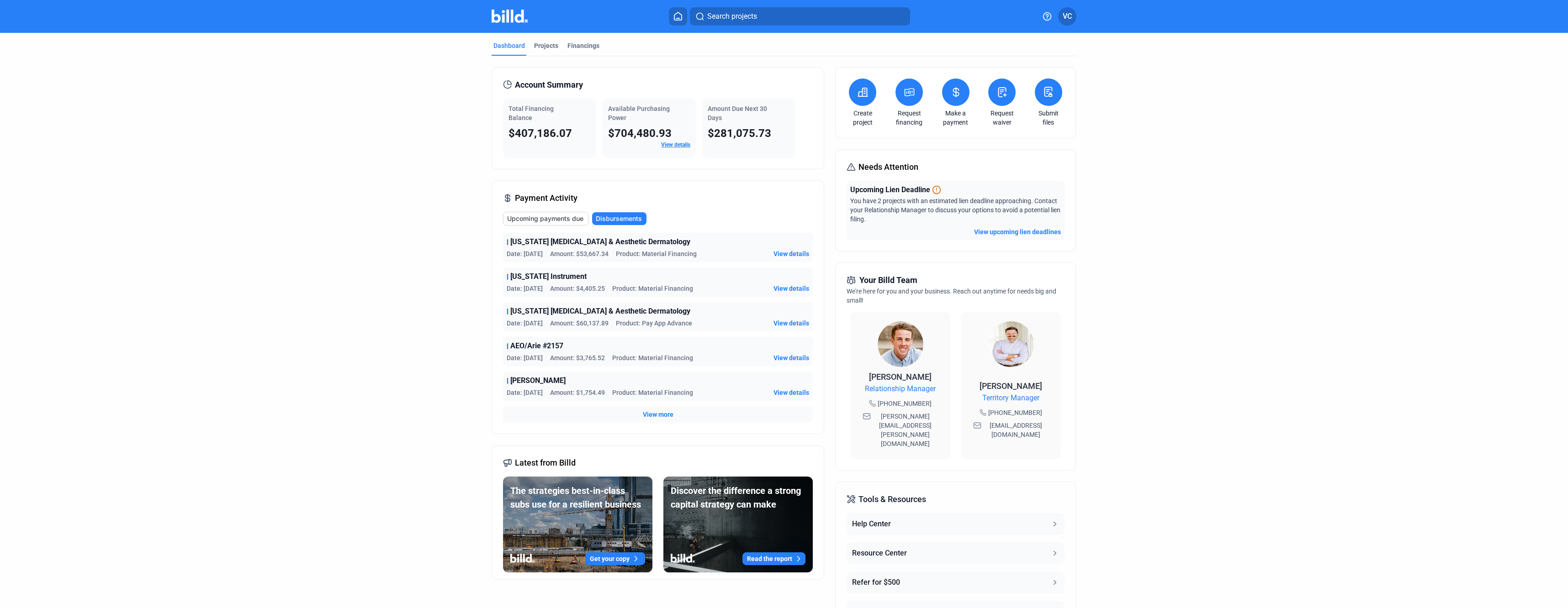
scroll to position [0, 0]
